Goal: Entertainment & Leisure: Consume media (video, audio)

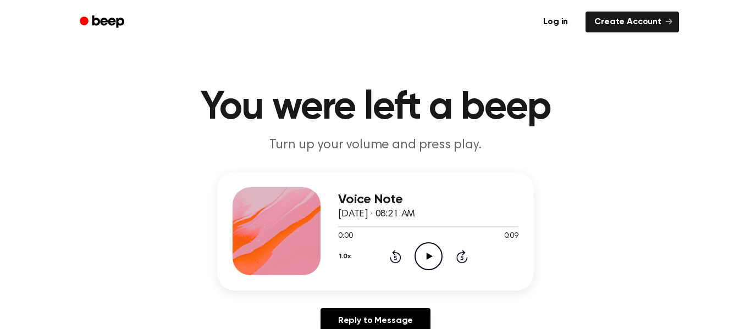
click at [419, 262] on icon "Play Audio" at bounding box center [429, 257] width 28 height 28
click at [421, 262] on icon "Play Audio" at bounding box center [429, 257] width 28 height 28
click at [426, 252] on icon "Play Audio" at bounding box center [429, 257] width 28 height 28
click at [423, 262] on icon "Play Audio" at bounding box center [429, 257] width 28 height 28
click at [432, 251] on icon "Play Audio" at bounding box center [429, 257] width 28 height 28
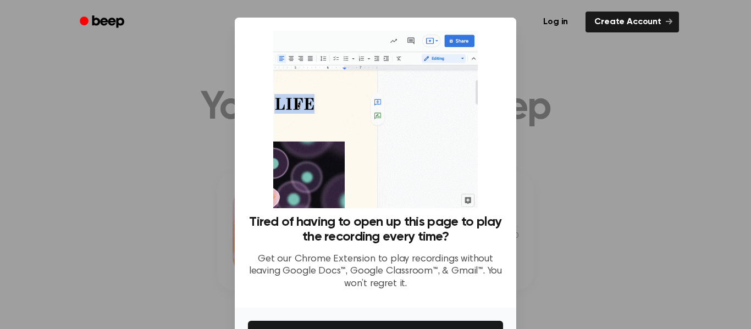
click at [644, 132] on div at bounding box center [375, 164] width 751 height 329
click at [196, 138] on div at bounding box center [375, 164] width 751 height 329
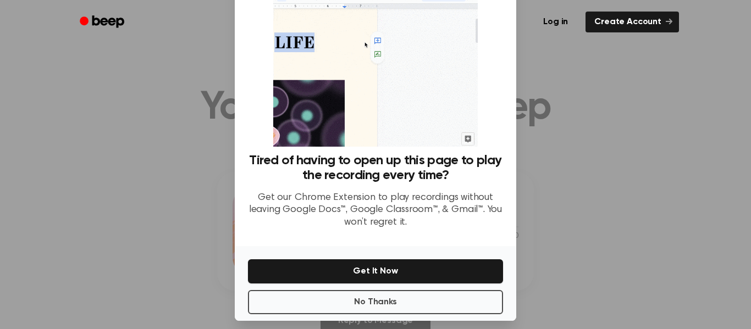
scroll to position [61, 0]
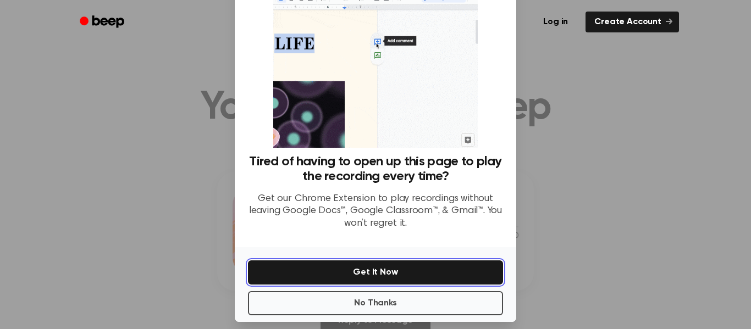
click at [438, 266] on button "Get It Now" at bounding box center [375, 273] width 255 height 24
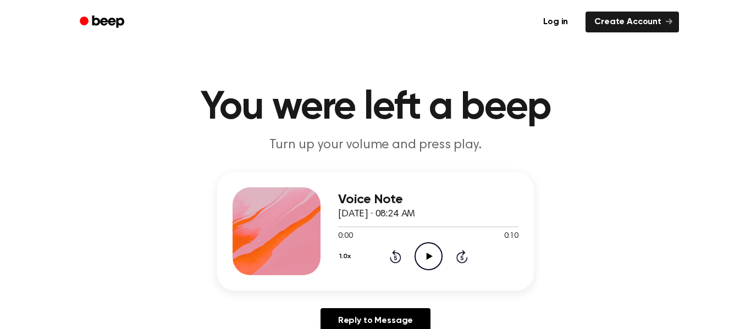
click at [429, 268] on icon "Play Audio" at bounding box center [429, 257] width 28 height 28
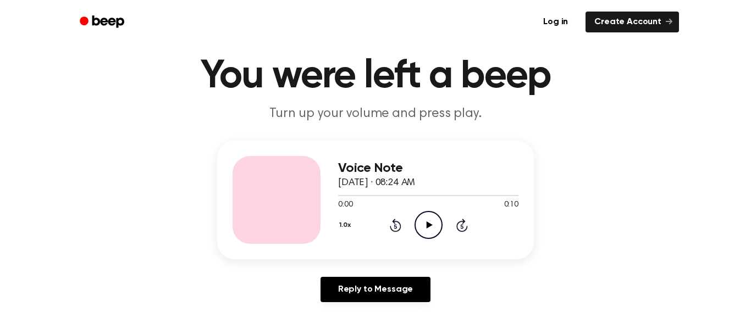
scroll to position [67, 0]
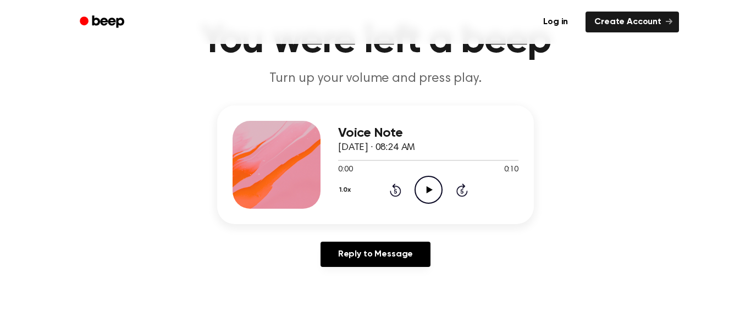
click at [436, 205] on div "Voice Note [DATE] · 08:24 AM 0:00 0:10 Your browser does not support the [objec…" at bounding box center [428, 165] width 180 height 88
click at [427, 196] on icon "Play Audio" at bounding box center [429, 190] width 28 height 28
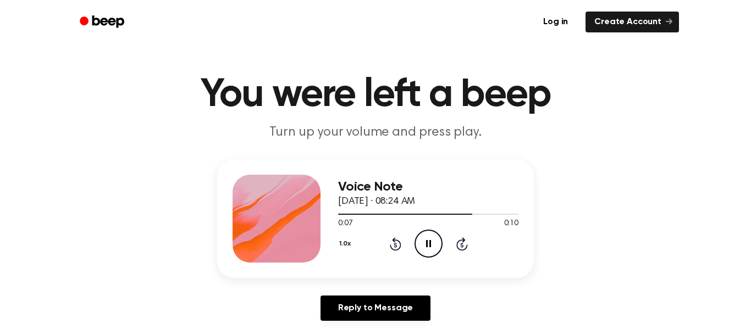
scroll to position [0, 0]
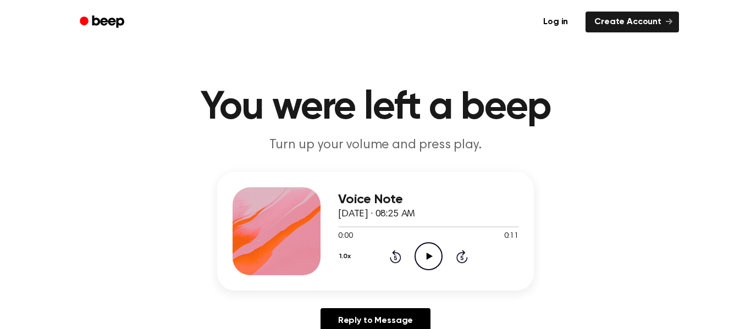
click at [432, 261] on icon "Play Audio" at bounding box center [429, 257] width 28 height 28
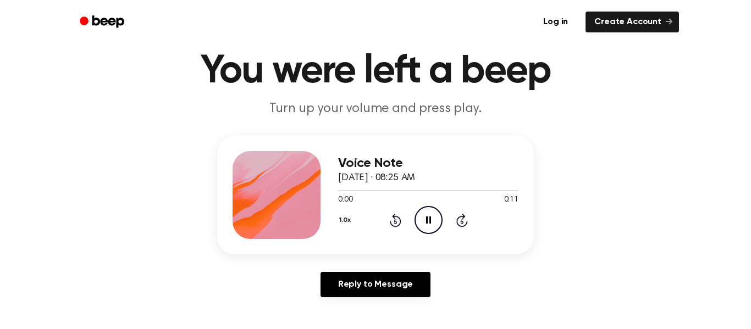
scroll to position [35, 0]
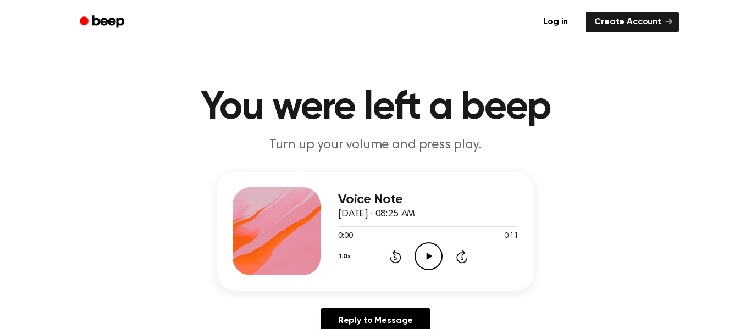
click at [425, 257] on icon "Play Audio" at bounding box center [429, 257] width 28 height 28
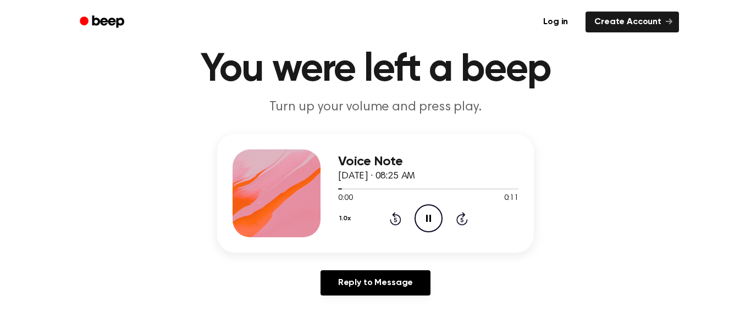
scroll to position [37, 0]
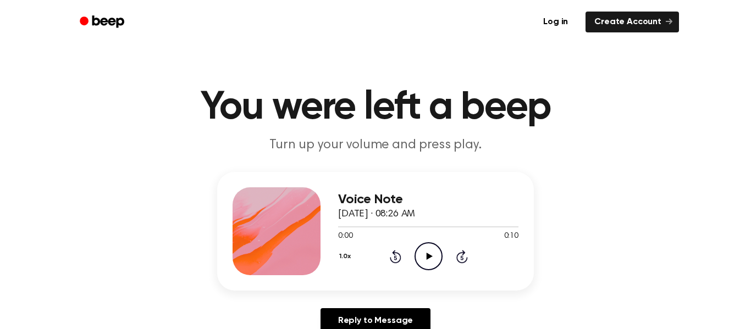
click at [431, 247] on icon "Play Audio" at bounding box center [429, 257] width 28 height 28
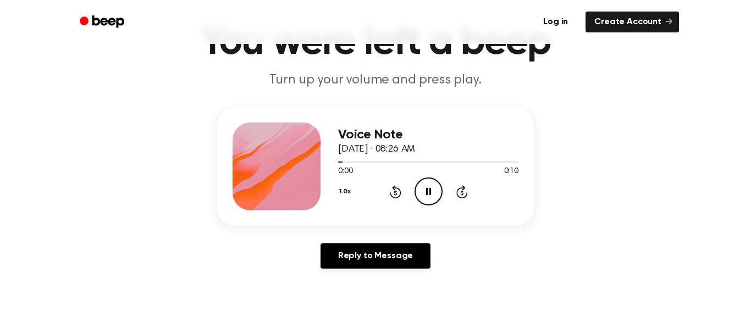
scroll to position [70, 0]
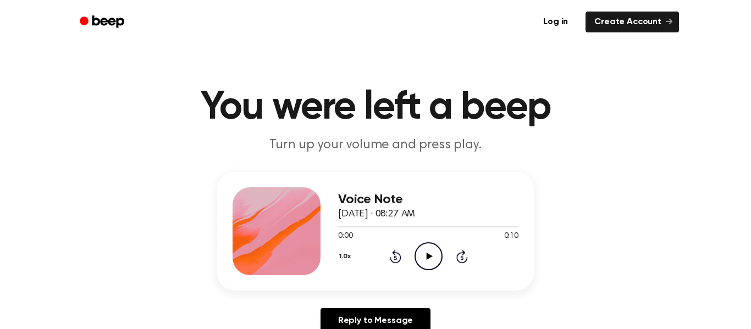
click at [441, 259] on icon "Play Audio" at bounding box center [429, 257] width 28 height 28
click at [426, 256] on icon "Play Audio" at bounding box center [429, 257] width 28 height 28
click at [427, 262] on icon "Play Audio" at bounding box center [429, 257] width 28 height 28
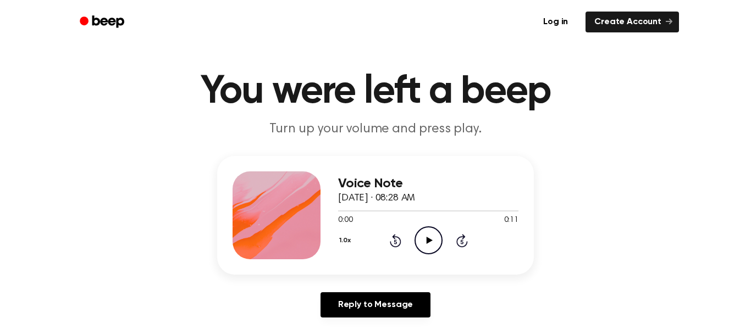
scroll to position [19, 0]
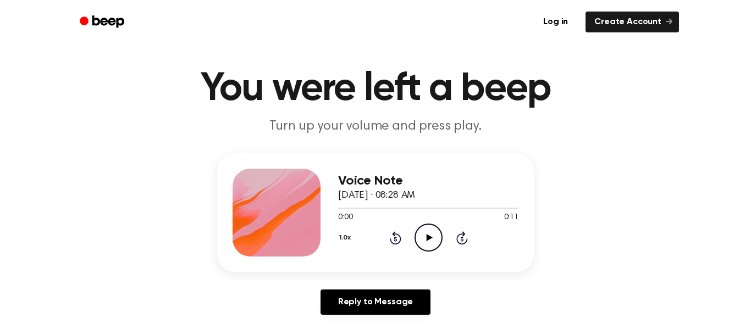
click at [436, 242] on icon "Play Audio" at bounding box center [429, 238] width 28 height 28
